Goal: Navigation & Orientation: Find specific page/section

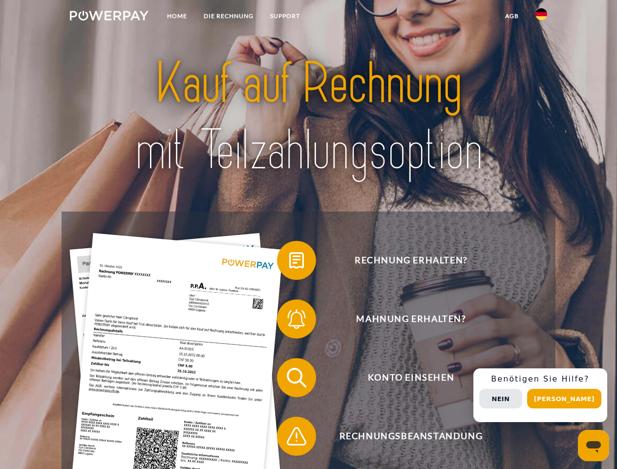
click at [109, 17] on img at bounding box center [109, 16] width 79 height 10
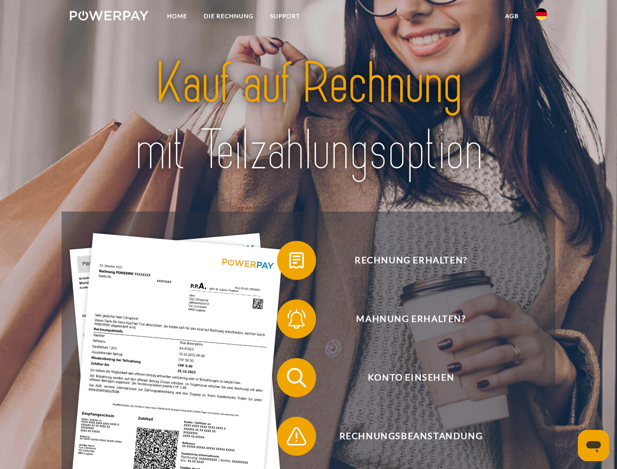
click at [542, 17] on img at bounding box center [542, 14] width 12 height 12
click at [512, 16] on link "agb" at bounding box center [512, 16] width 30 height 18
click at [289, 263] on span at bounding box center [282, 260] width 49 height 49
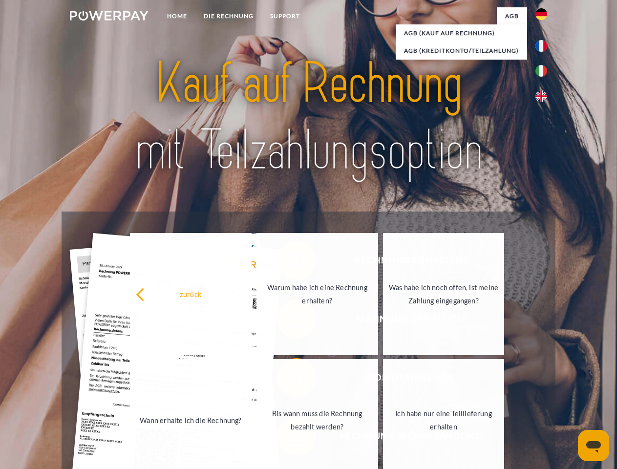
click at [289, 380] on span at bounding box center [282, 377] width 49 height 49
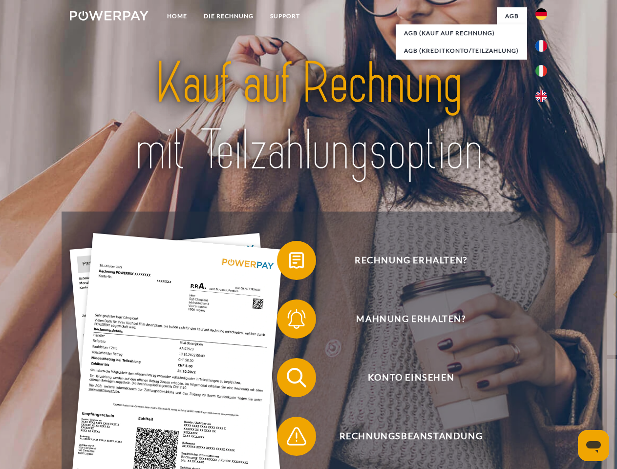
click at [289, 439] on span at bounding box center [282, 436] width 49 height 49
click at [544, 396] on div "Rechnung erhalten? Mahnung erhalten? Konto einsehen" at bounding box center [309, 407] width 494 height 391
click at [520, 397] on span "Konto einsehen" at bounding box center [411, 377] width 240 height 39
click at [568, 399] on header "Home DIE RECHNUNG SUPPORT" at bounding box center [308, 337] width 617 height 675
